Goal: Task Accomplishment & Management: Manage account settings

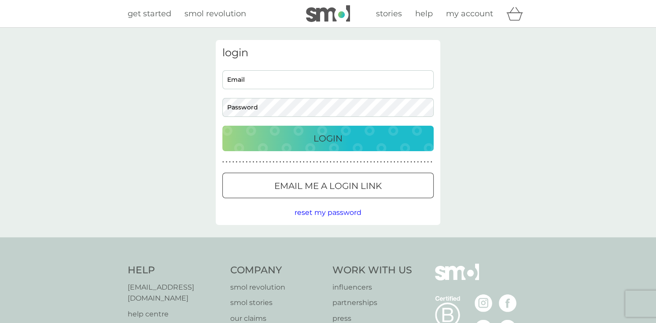
type input "[PERSON_NAME][EMAIL_ADDRESS][DOMAIN_NAME]"
click at [312, 141] on div "Login" at bounding box center [328, 139] width 194 height 14
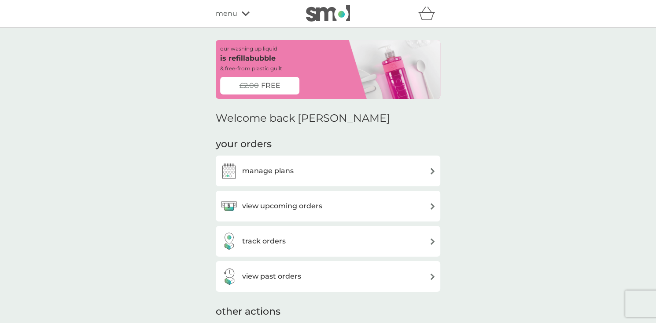
click at [428, 205] on div "view upcoming orders" at bounding box center [328, 207] width 216 height 18
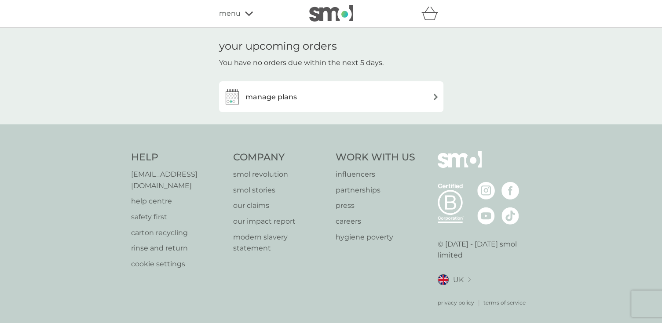
click at [434, 96] on img at bounding box center [436, 97] width 7 height 7
